Goal: Information Seeking & Learning: Learn about a topic

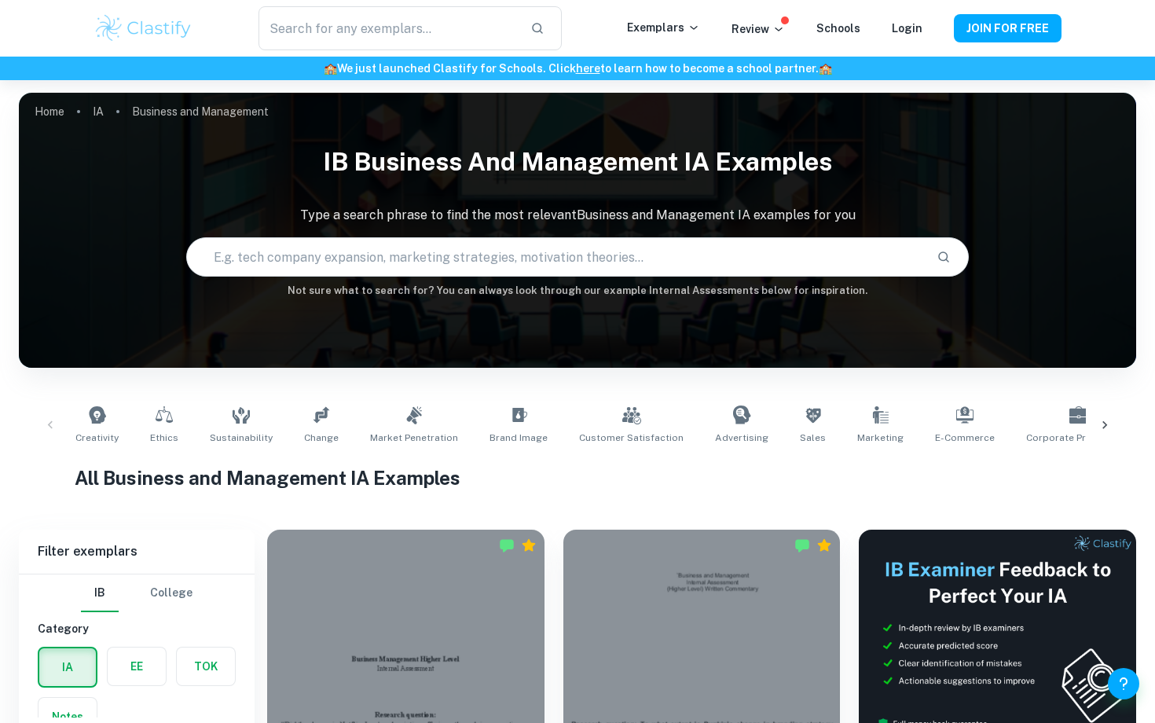
click at [453, 249] on input "text" at bounding box center [555, 257] width 736 height 44
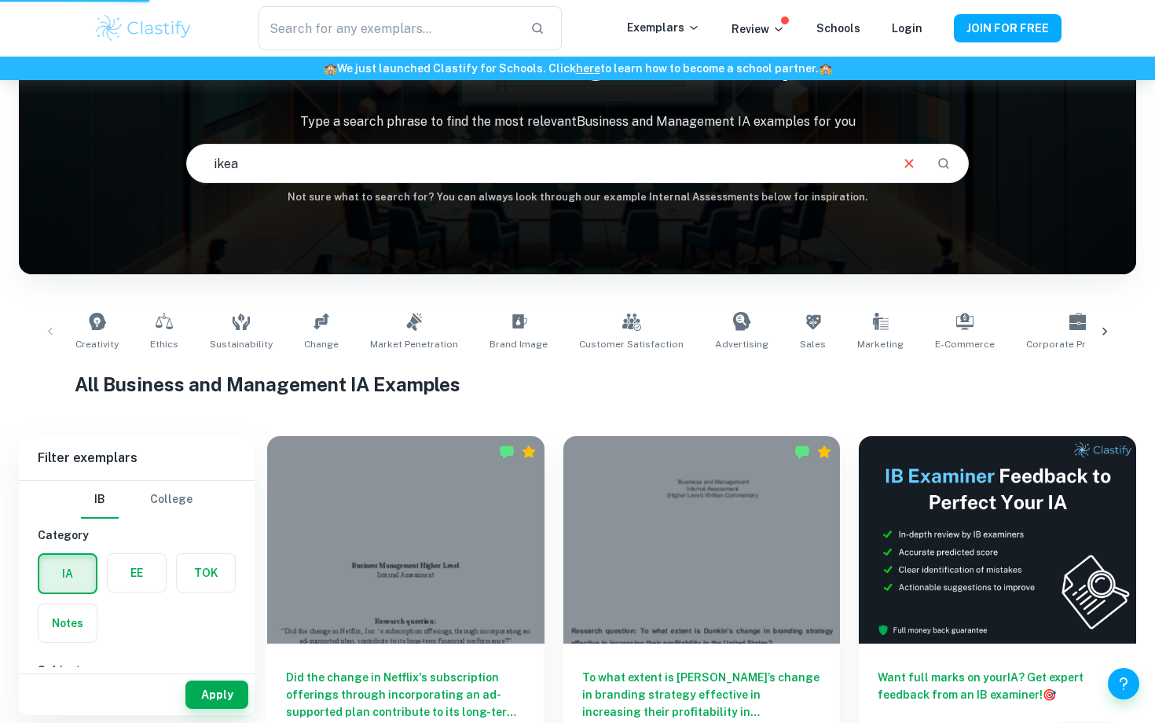
scroll to position [94, 0]
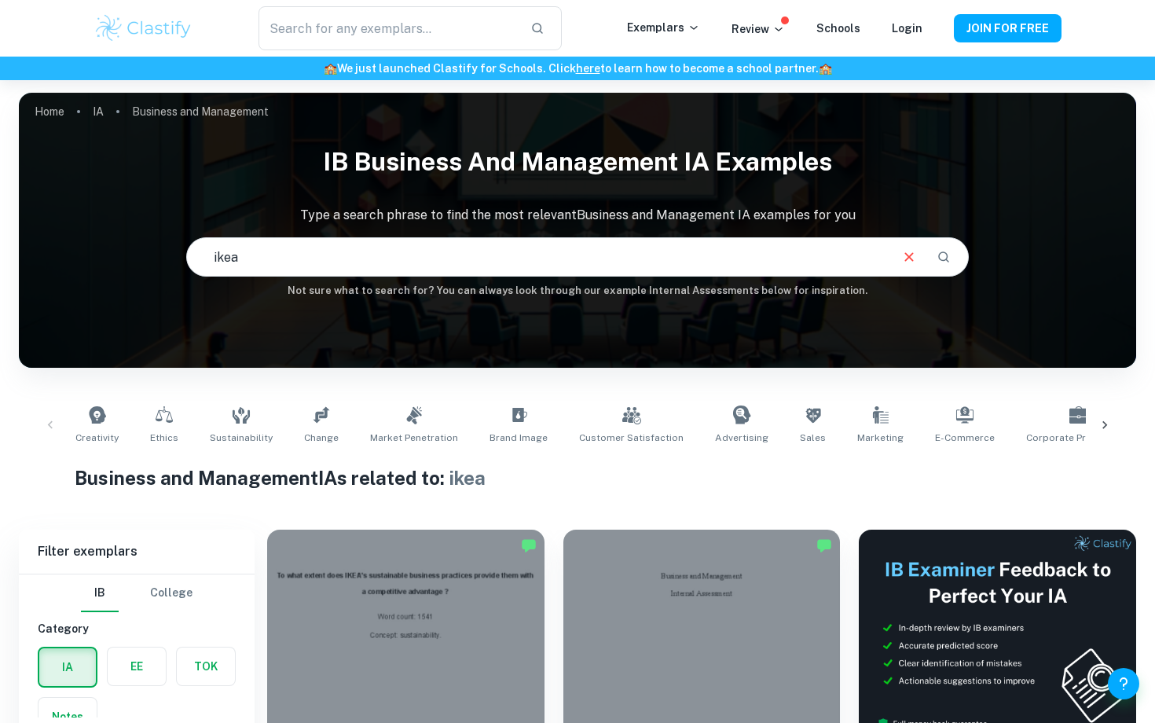
click at [436, 244] on input "ikea" at bounding box center [537, 257] width 700 height 44
click at [430, 253] on input "ikea" at bounding box center [537, 257] width 700 height 44
type input "ikea business ia"
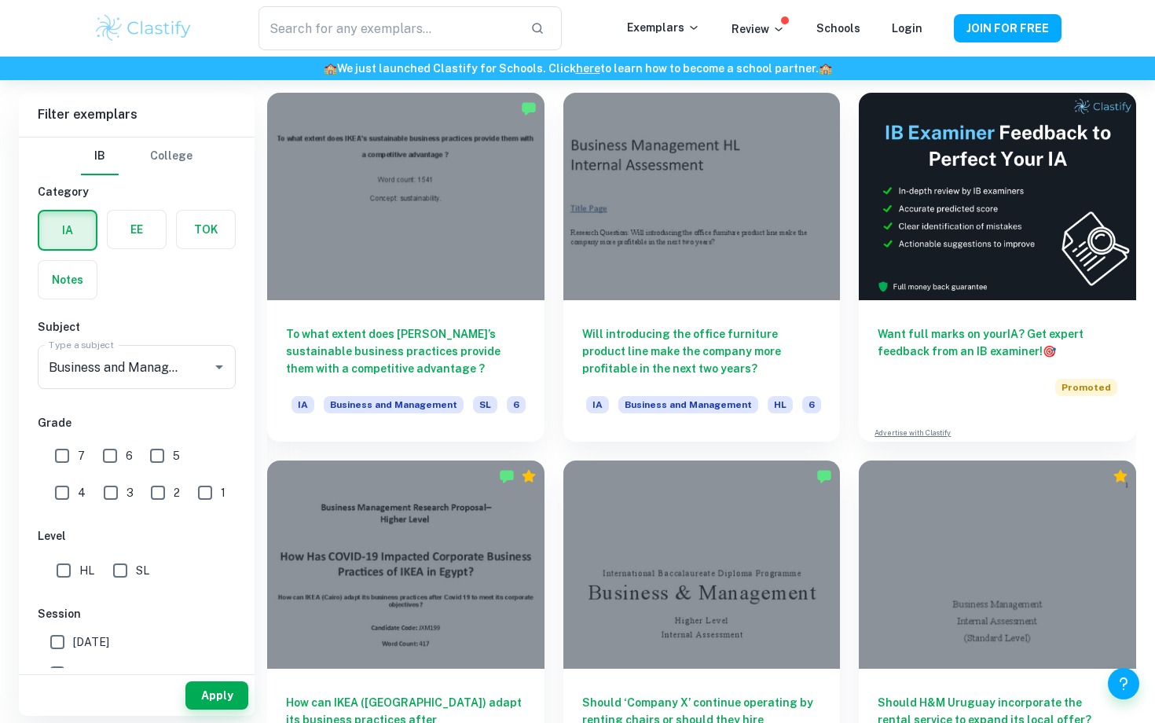
scroll to position [439, 0]
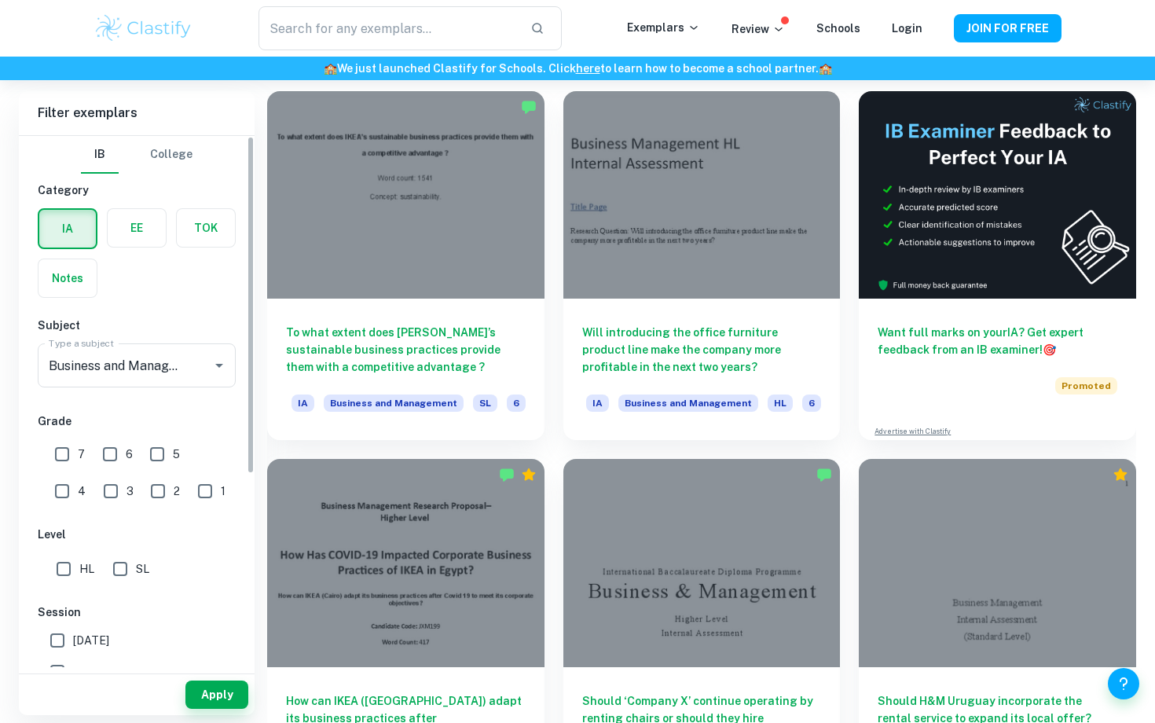
click at [52, 457] on input "7" at bounding box center [61, 454] width 31 height 31
checkbox input "true"
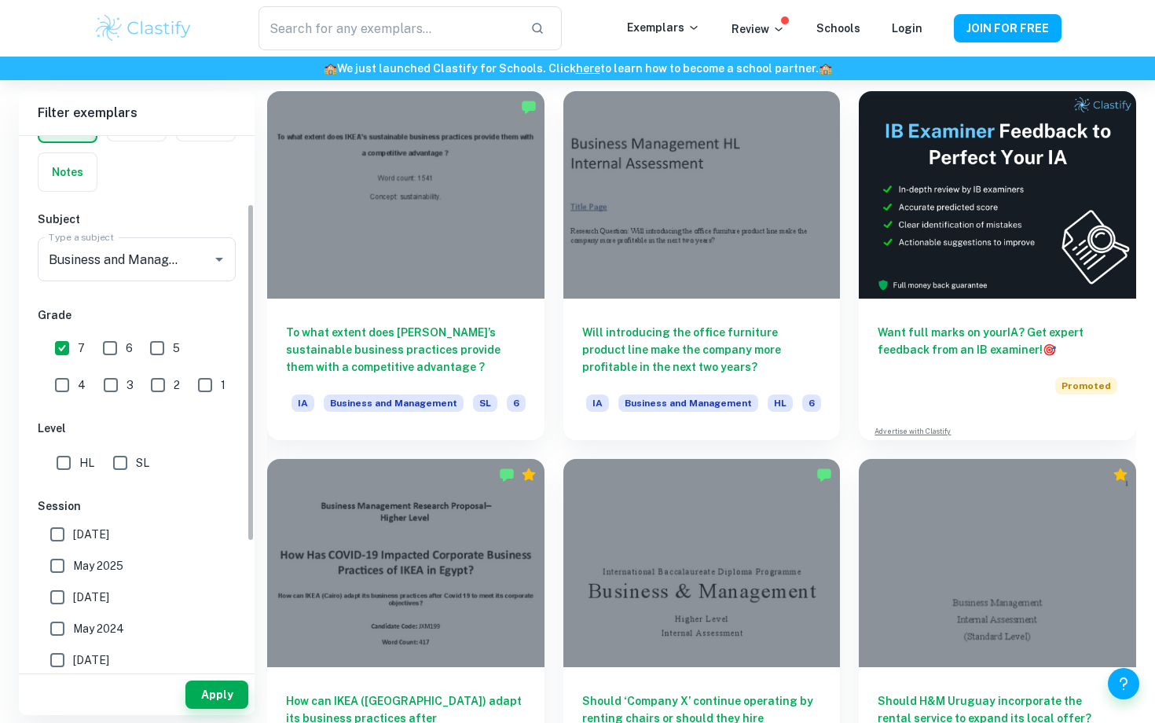
click at [56, 457] on input "HL" at bounding box center [63, 462] width 31 height 31
checkbox input "true"
click at [211, 695] on button "Apply" at bounding box center [216, 695] width 63 height 28
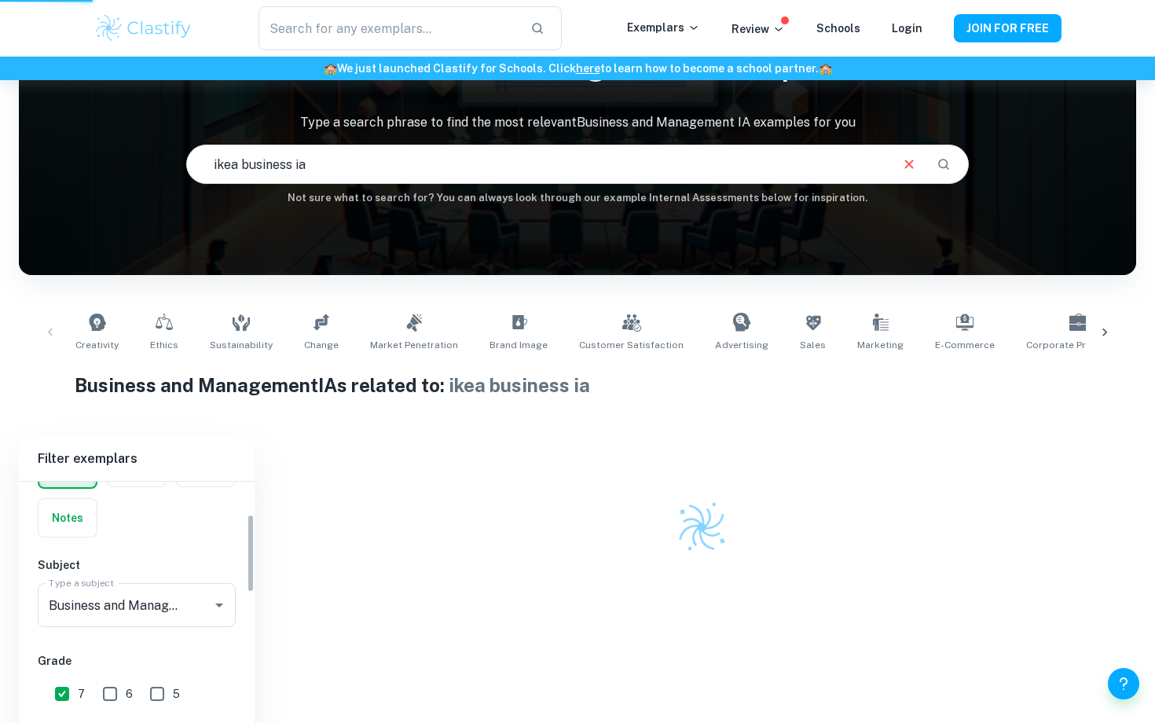
scroll to position [80, 0]
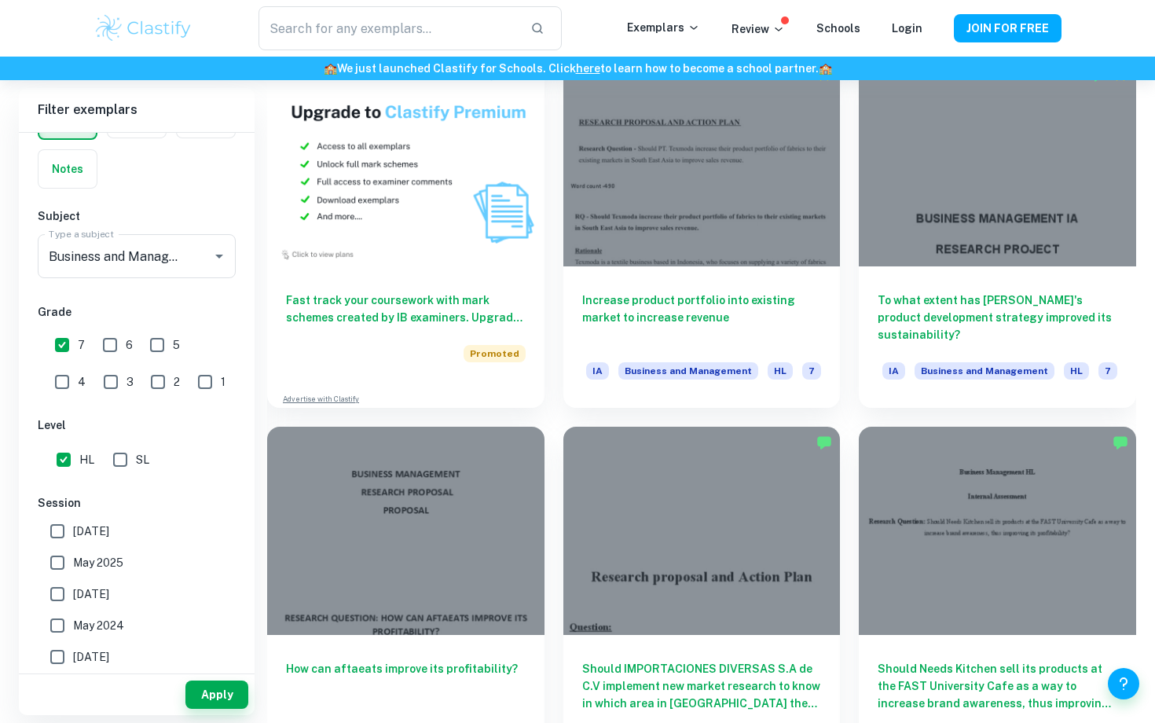
scroll to position [1344, 0]
